Goal: Information Seeking & Learning: Find specific fact

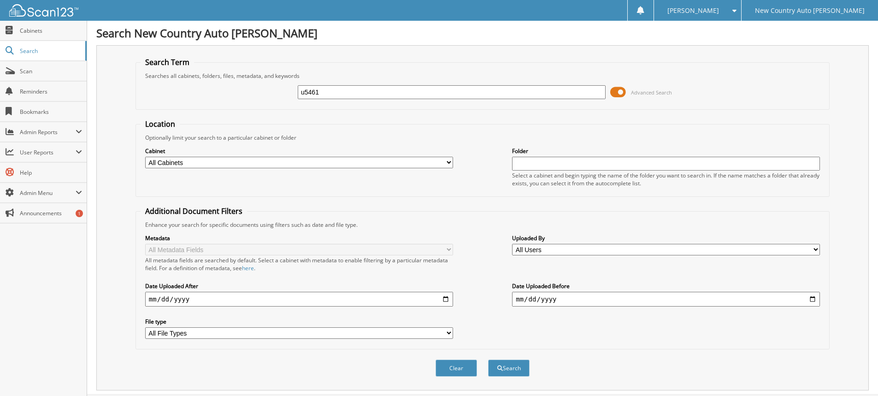
type input "u5461"
click at [488, 359] on button "Search" at bounding box center [508, 367] width 41 height 17
click at [449, 163] on select "All Cabinets BANK RECS COORS [PERSON_NAME] - ACCOUNTS PAYABLE [PERSON_NAME] - A…" at bounding box center [299, 163] width 308 height 12
select select "7176"
click at [145, 157] on select "All Cabinets BANK RECS COORS [PERSON_NAME] - ACCOUNTS PAYABLE [PERSON_NAME] - A…" at bounding box center [299, 163] width 308 height 12
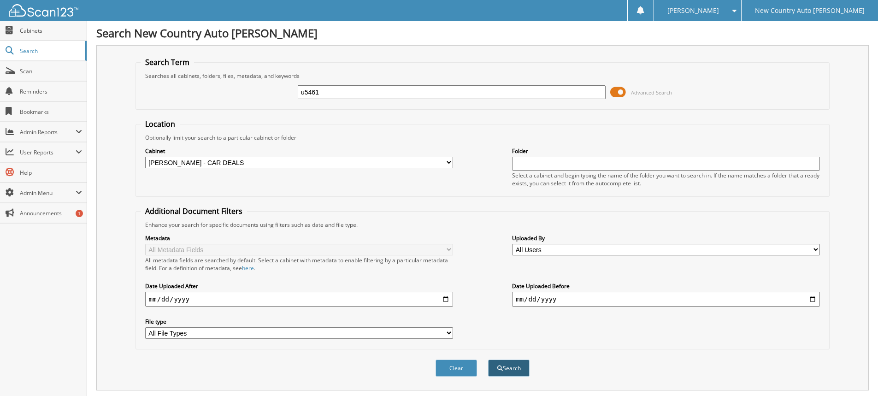
click at [512, 369] on button "Search" at bounding box center [508, 367] width 41 height 17
